Goal: Navigation & Orientation: Go to known website

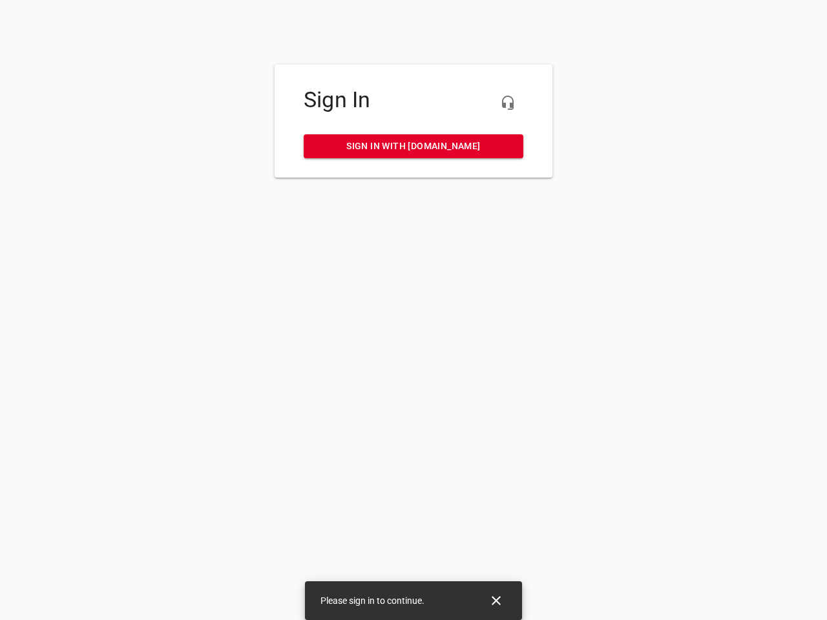
click at [508, 103] on icon "button" at bounding box center [508, 103] width 16 height 16
click at [496, 601] on icon "Close" at bounding box center [496, 600] width 9 height 9
